Goal: Task Accomplishment & Management: Manage account settings

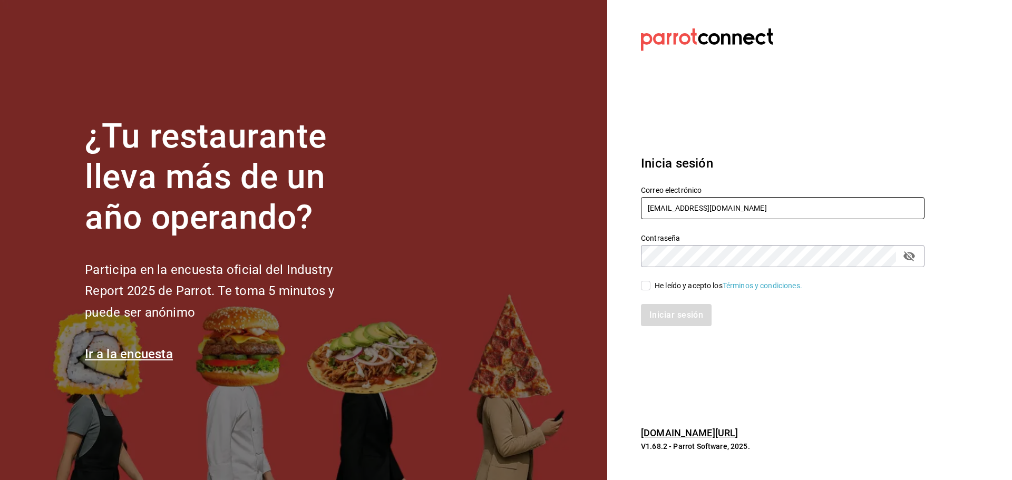
click at [739, 209] on input "peaceandlove2@mty.com" at bounding box center [782, 208] width 283 height 22
type input "p"
type input "agave@sur.com"
click at [693, 291] on div "Iniciar sesión" at bounding box center [776, 308] width 296 height 35
click at [690, 290] on div "He leído y acepto los Términos y condiciones." at bounding box center [728, 285] width 148 height 11
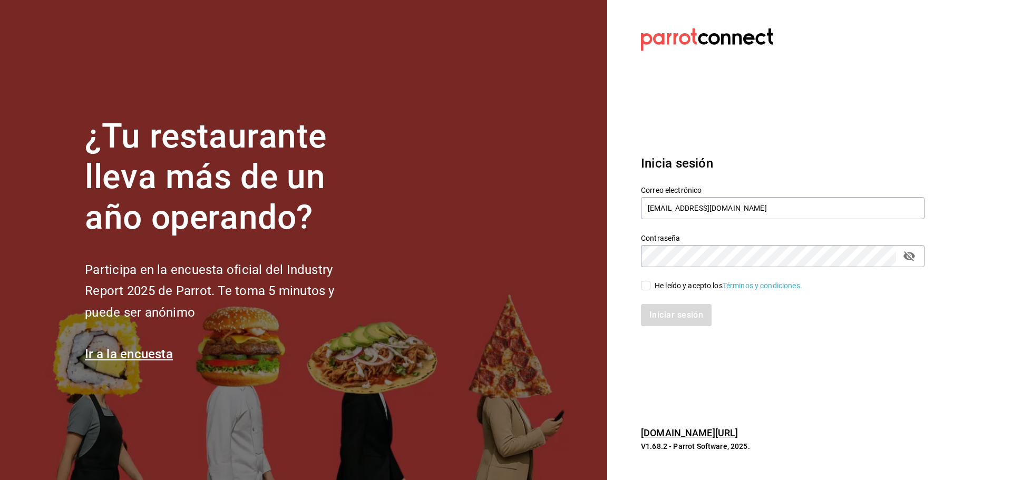
click at [650, 290] on input "He leído y acepto los Términos y condiciones." at bounding box center [645, 285] width 9 height 9
checkbox input "true"
click at [693, 313] on button "Iniciar sesión" at bounding box center [677, 315] width 72 height 22
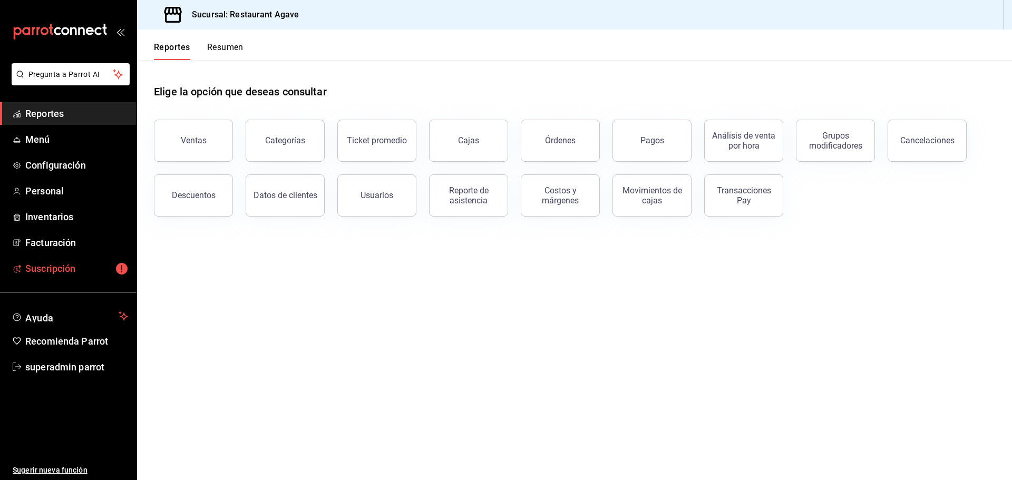
click at [44, 278] on link "Suscripción" at bounding box center [68, 268] width 136 height 23
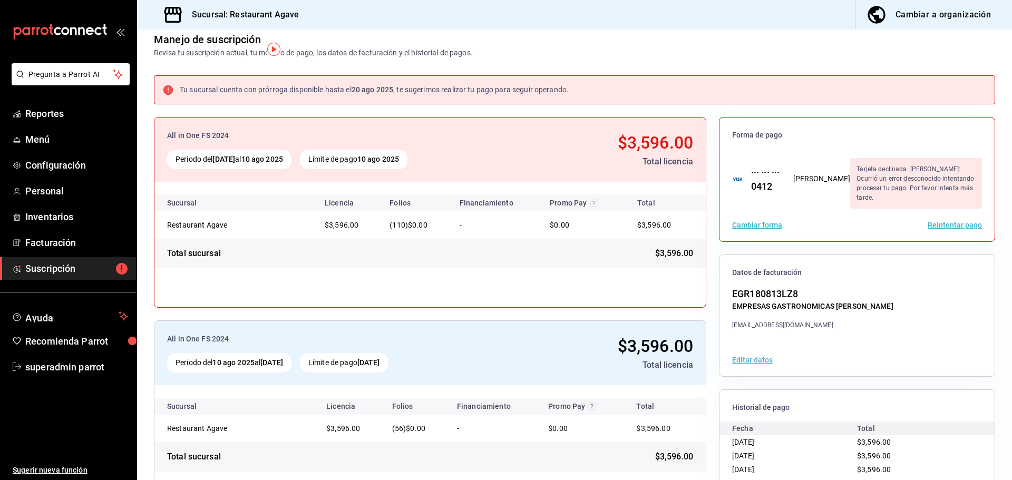
scroll to position [53, 0]
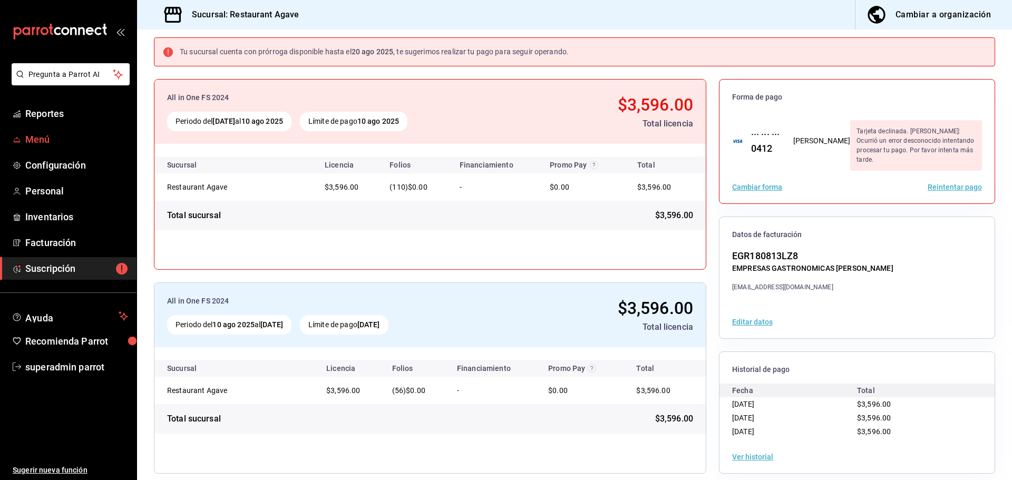
click at [74, 136] on span "Menú" at bounding box center [76, 139] width 103 height 14
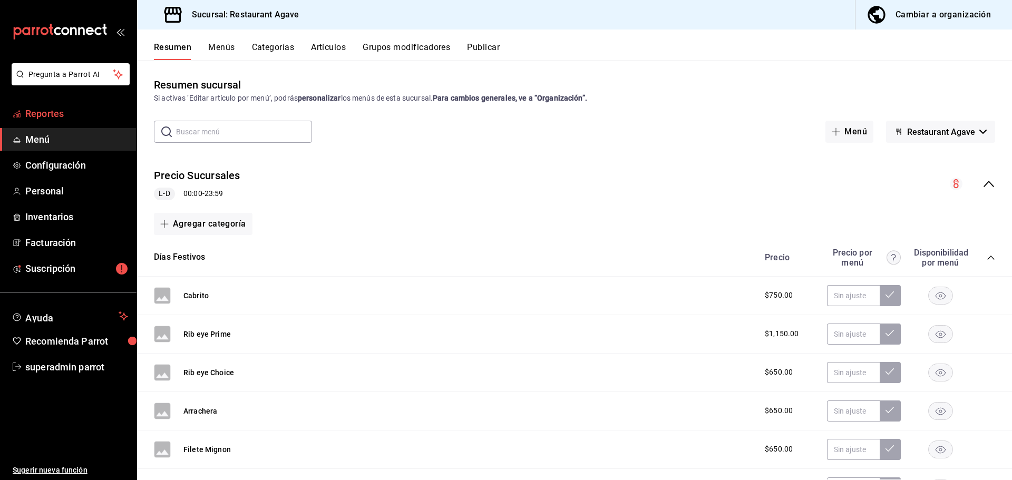
click at [76, 115] on span "Reportes" at bounding box center [76, 113] width 103 height 14
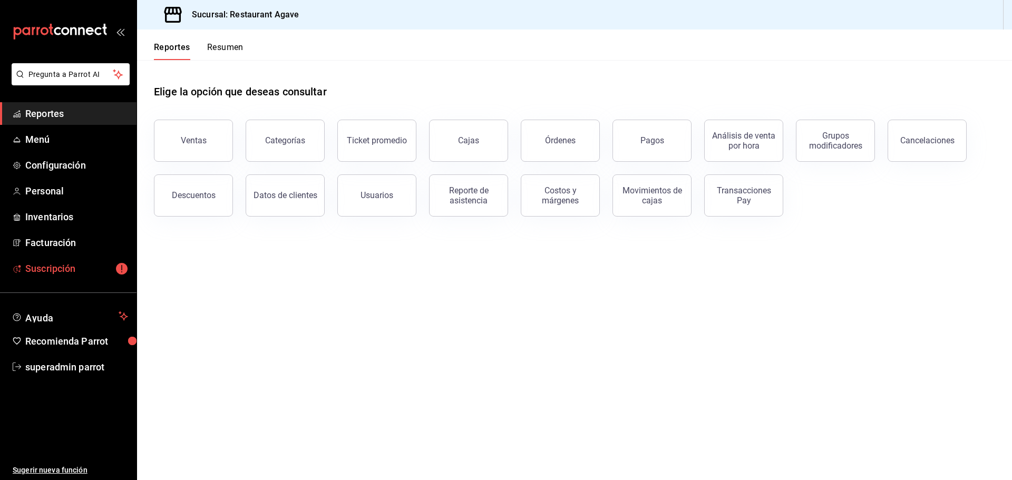
click at [89, 278] on link "Suscripción" at bounding box center [68, 268] width 136 height 23
